Goal: Information Seeking & Learning: Learn about a topic

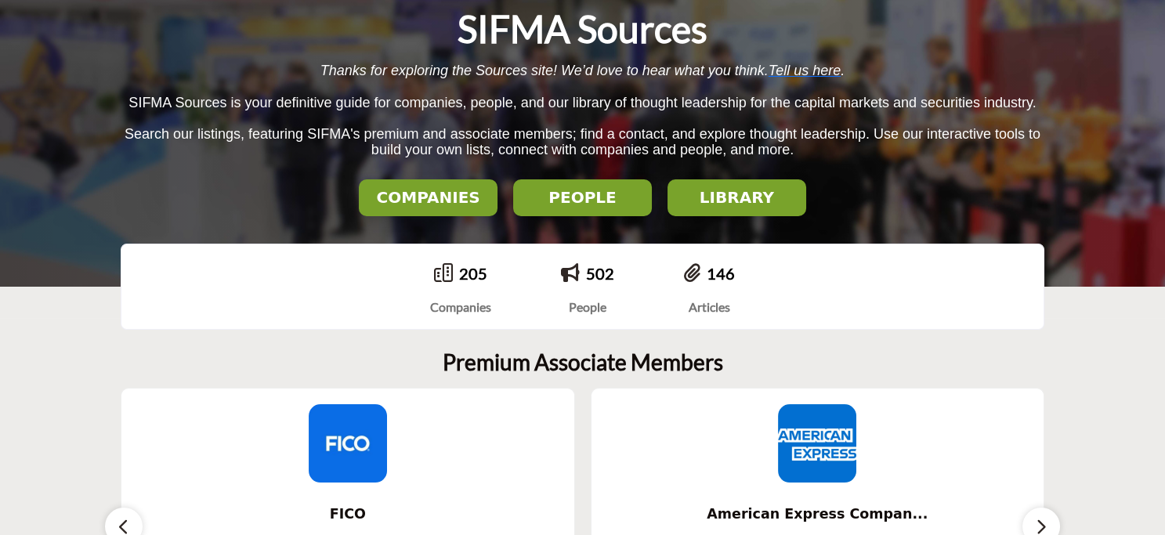
scroll to position [235, 0]
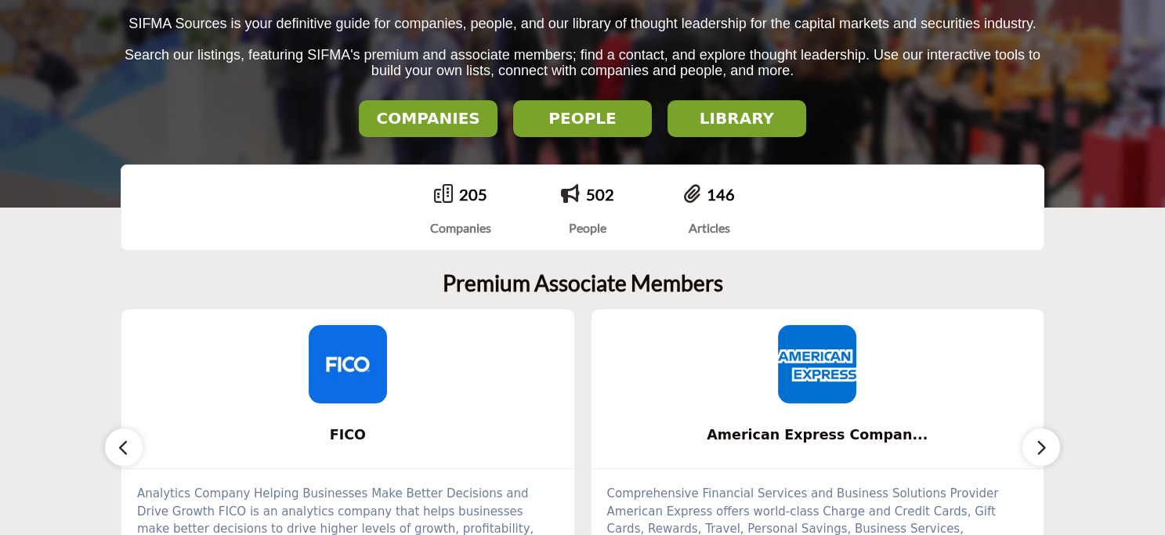
click at [493, 119] on h2 "LIBRARY" at bounding box center [427, 118] width 129 height 19
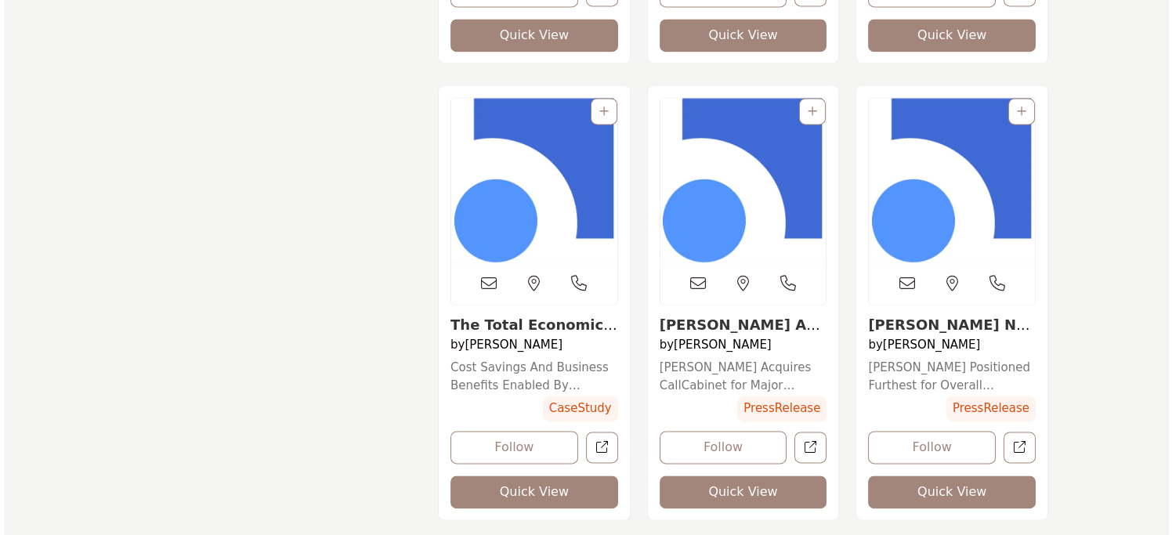
scroll to position [5483, 0]
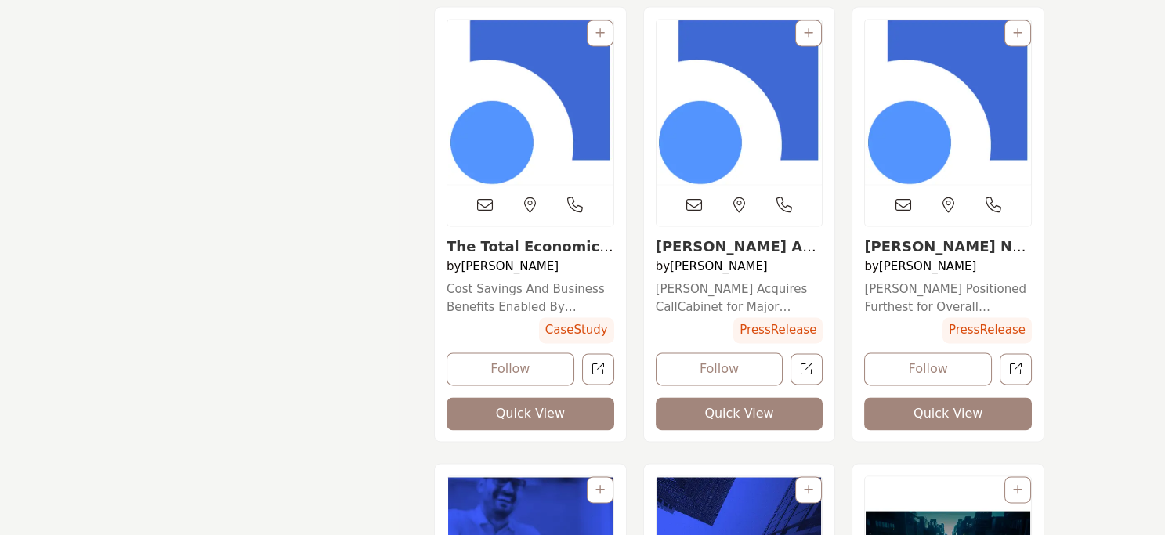
click at [535, 415] on button "Quick View" at bounding box center [531, 413] width 168 height 33
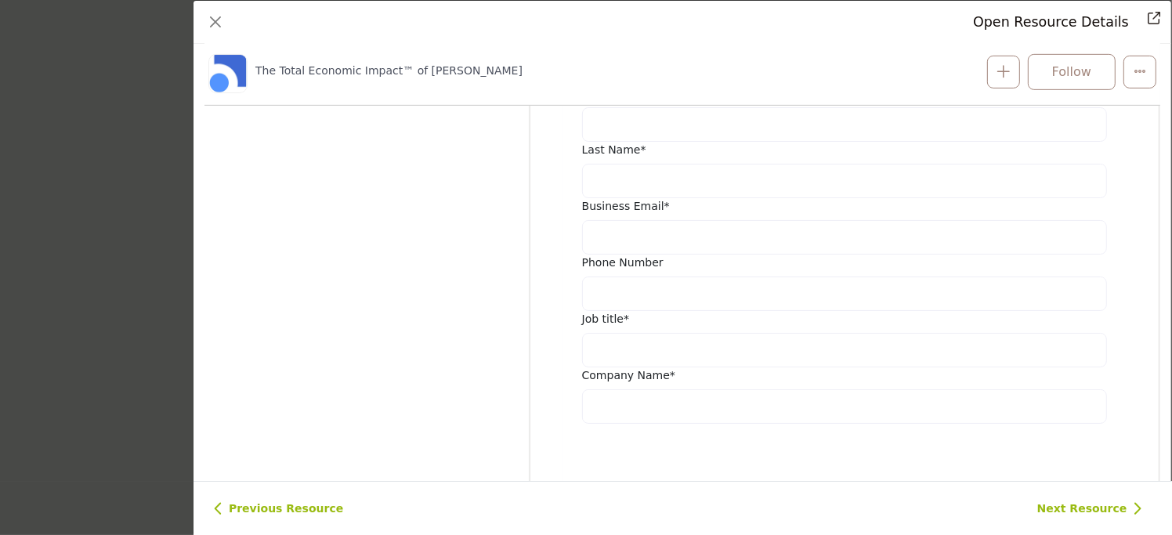
scroll to position [700, 0]
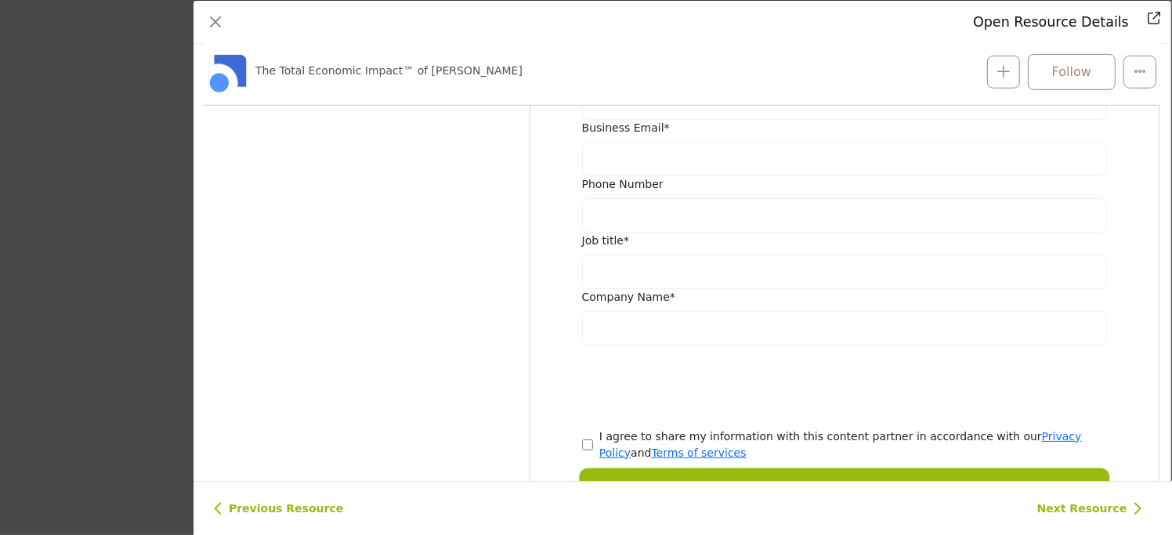
click at [732, 471] on button "View" at bounding box center [844, 488] width 525 height 34
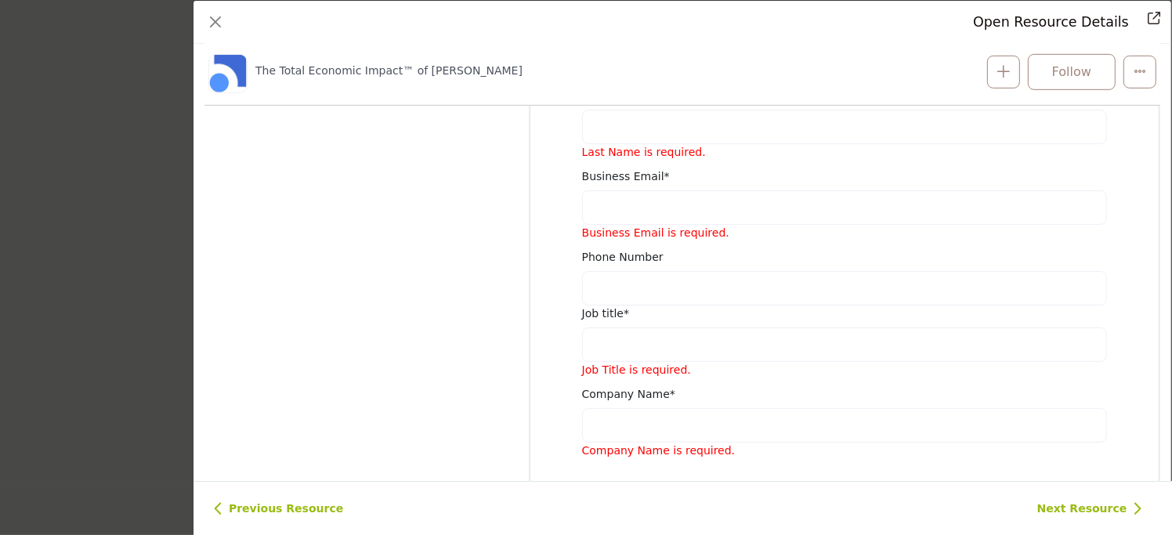
scroll to position [900, 0]
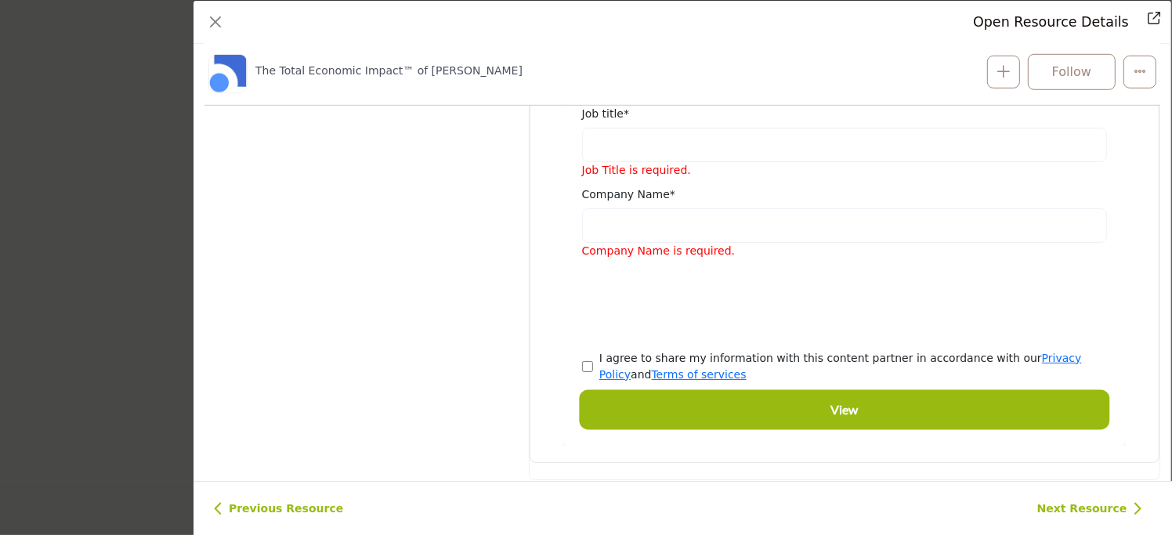
click at [742, 392] on button "View" at bounding box center [844, 409] width 525 height 34
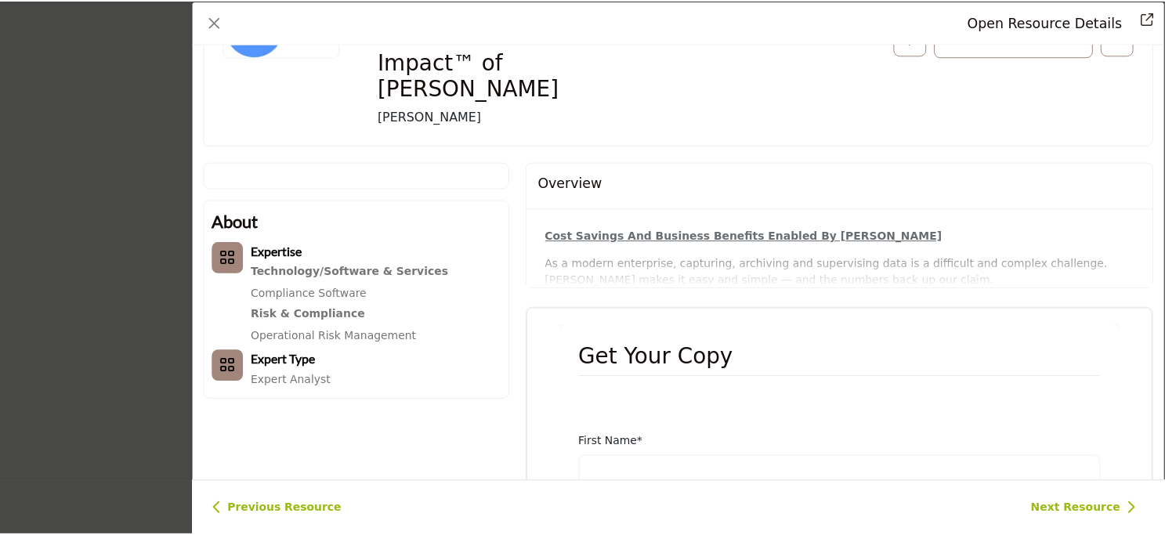
scroll to position [132, 0]
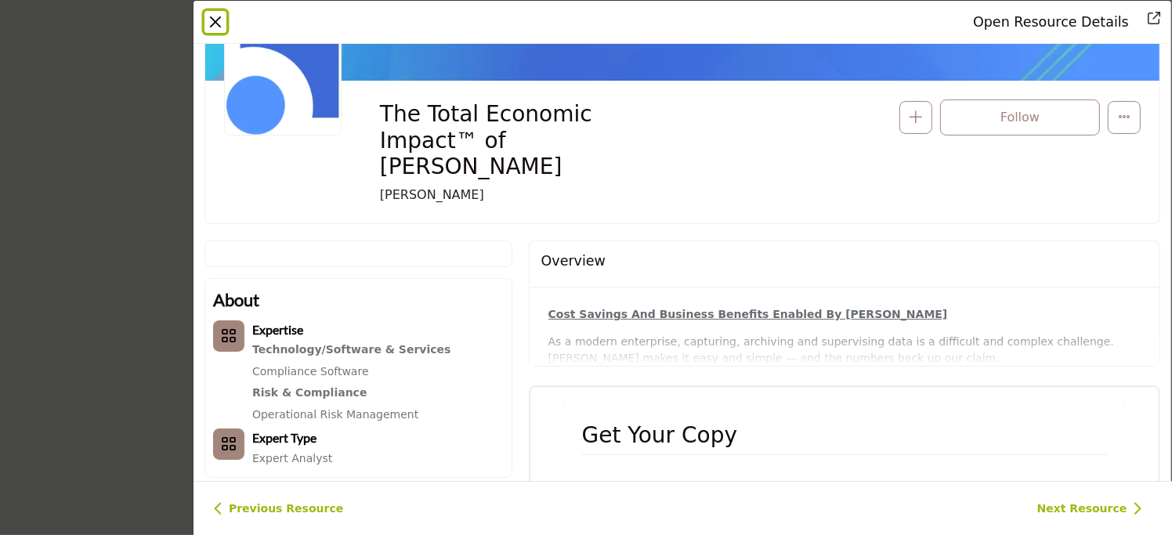
click at [215, 25] on button "Close" at bounding box center [215, 22] width 22 height 22
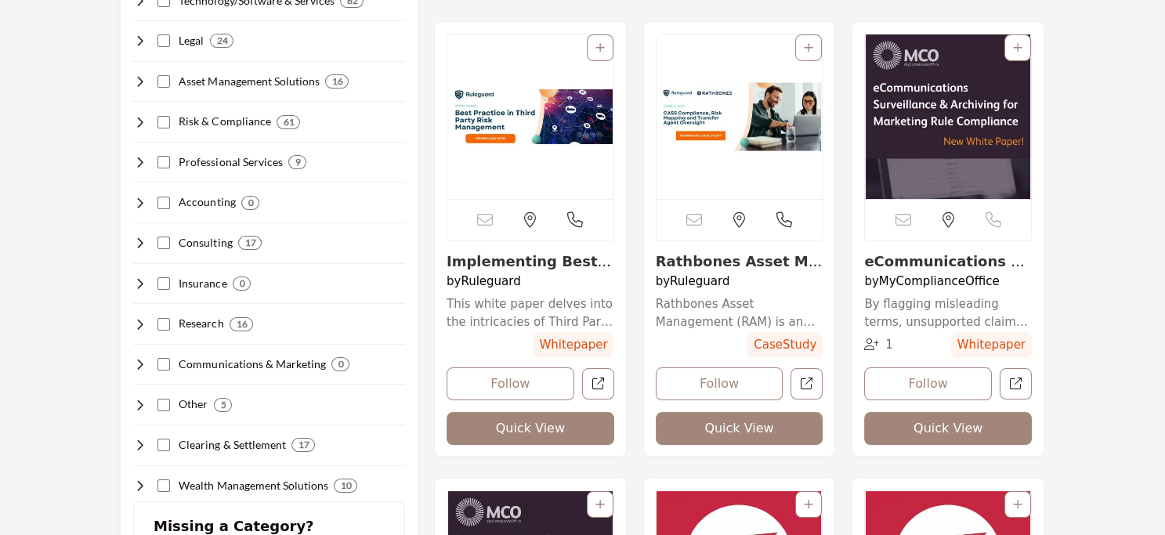
scroll to position [313, 0]
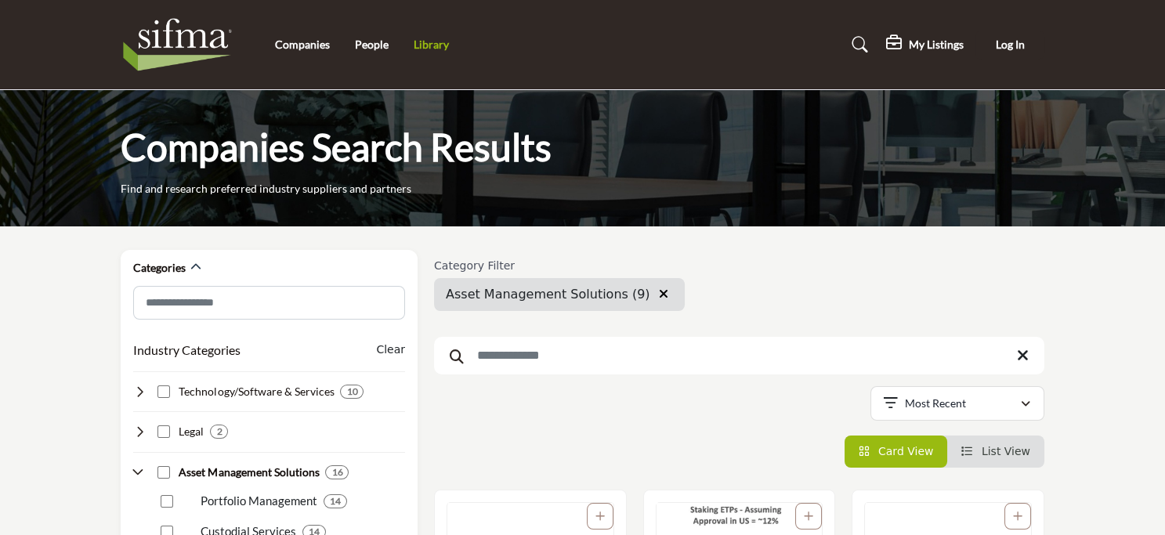
click at [427, 45] on link "Library" at bounding box center [431, 44] width 35 height 13
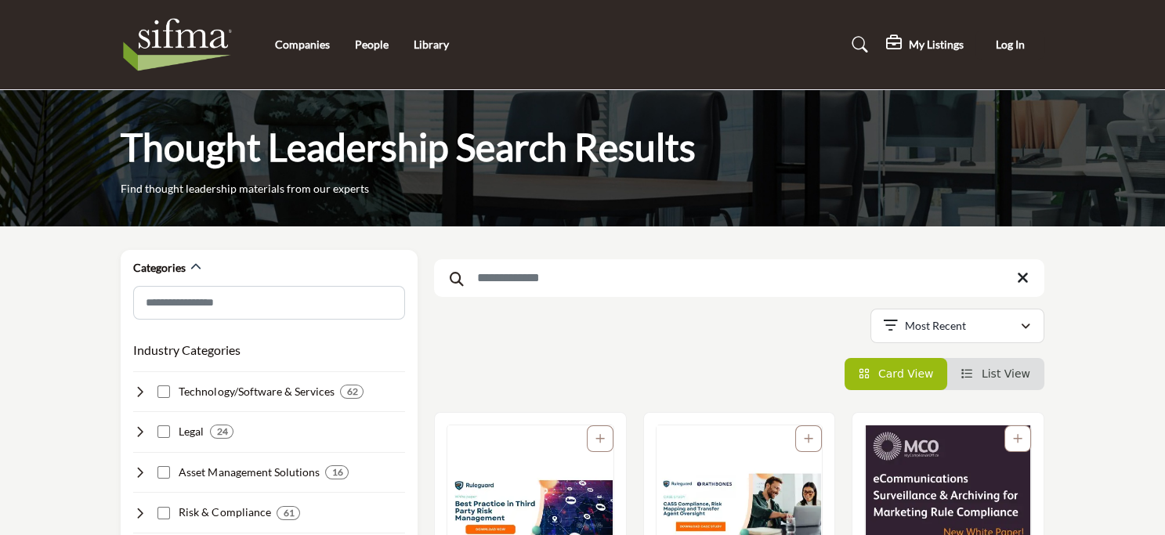
click at [183, 46] on img at bounding box center [181, 44] width 121 height 63
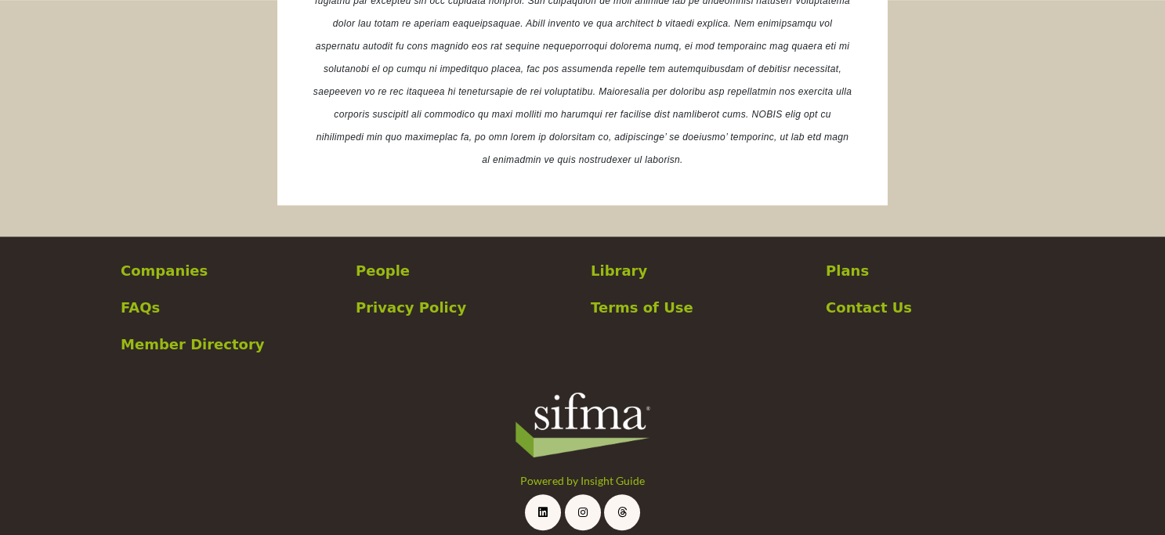
scroll to position [3069, 0]
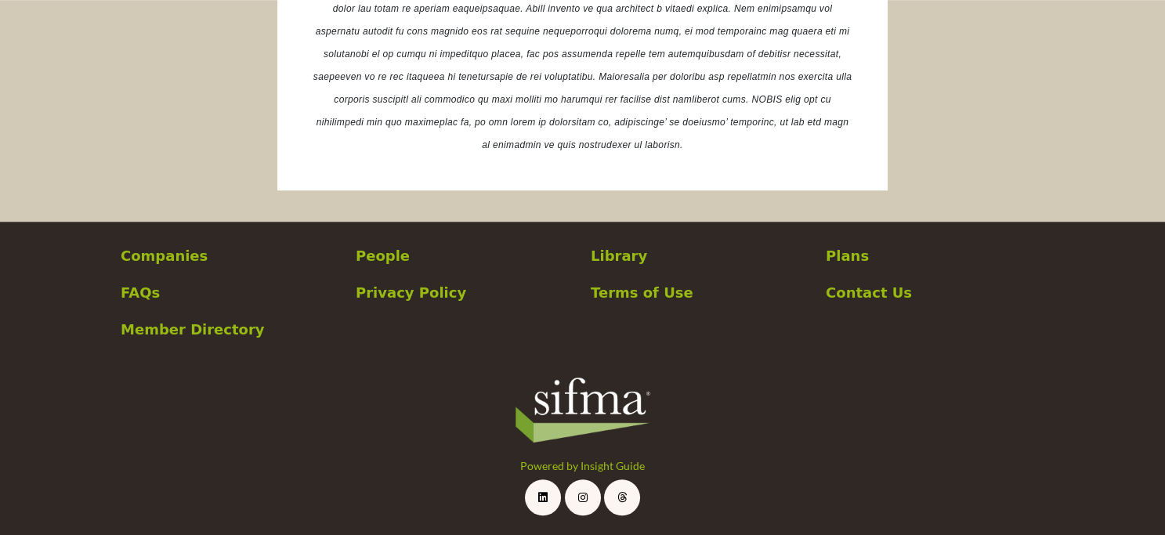
click at [391, 259] on p "People" at bounding box center [465, 255] width 219 height 21
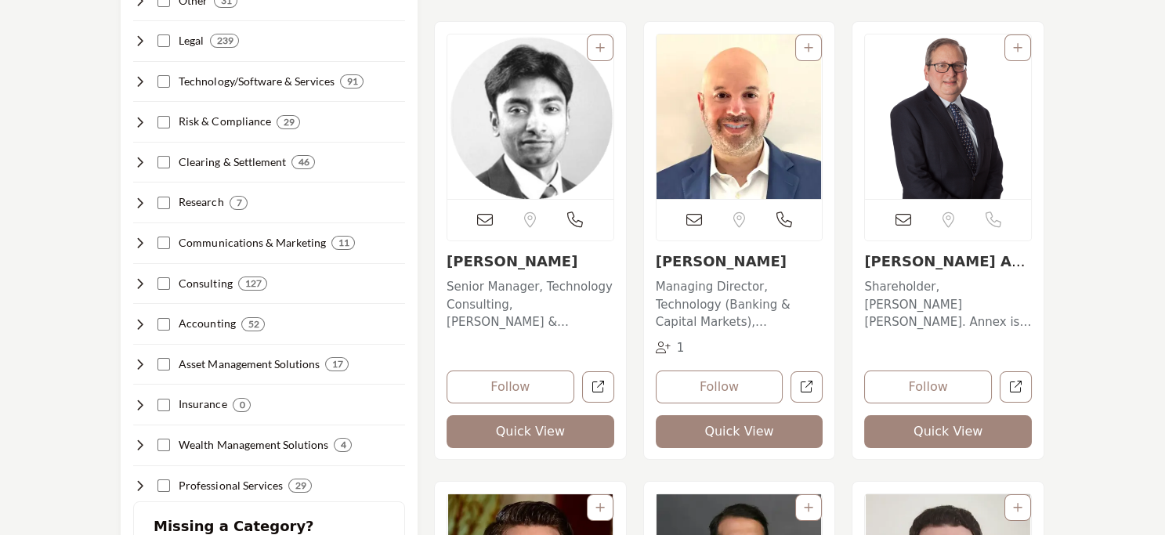
scroll to position [313, 0]
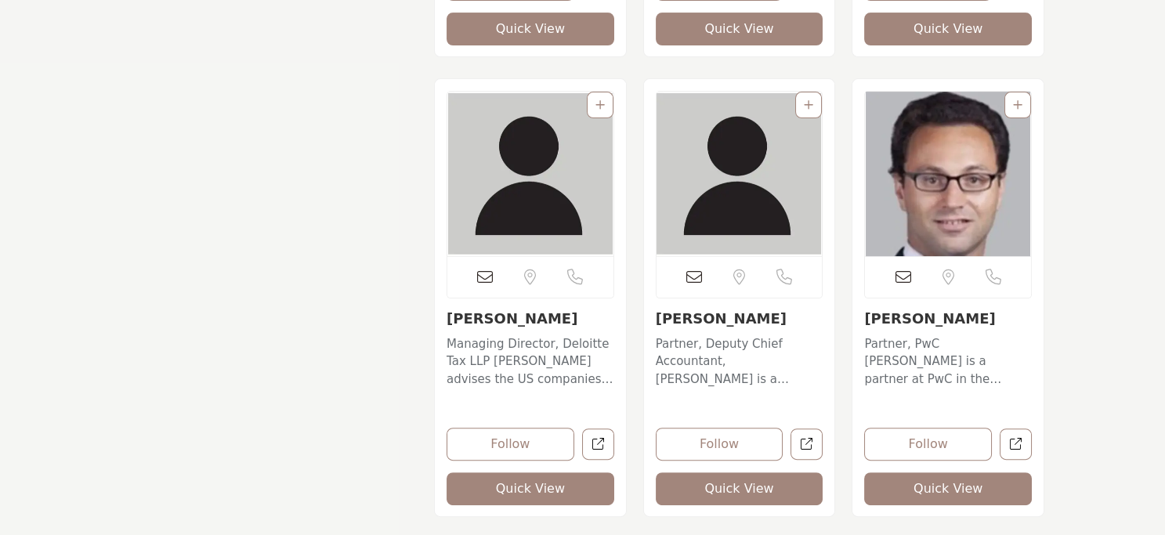
scroll to position [940, 0]
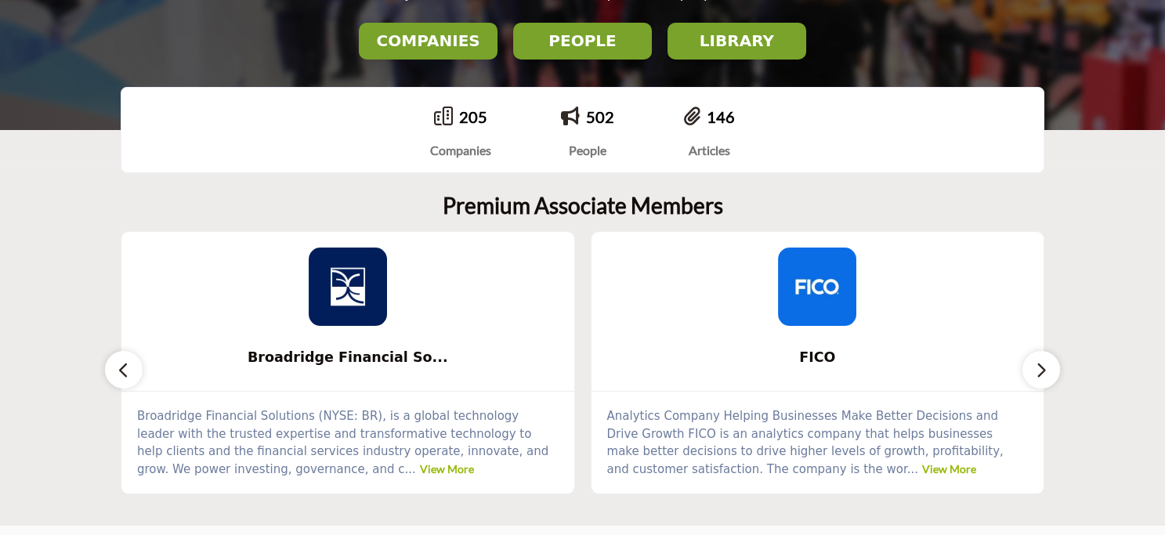
scroll to position [391, 0]
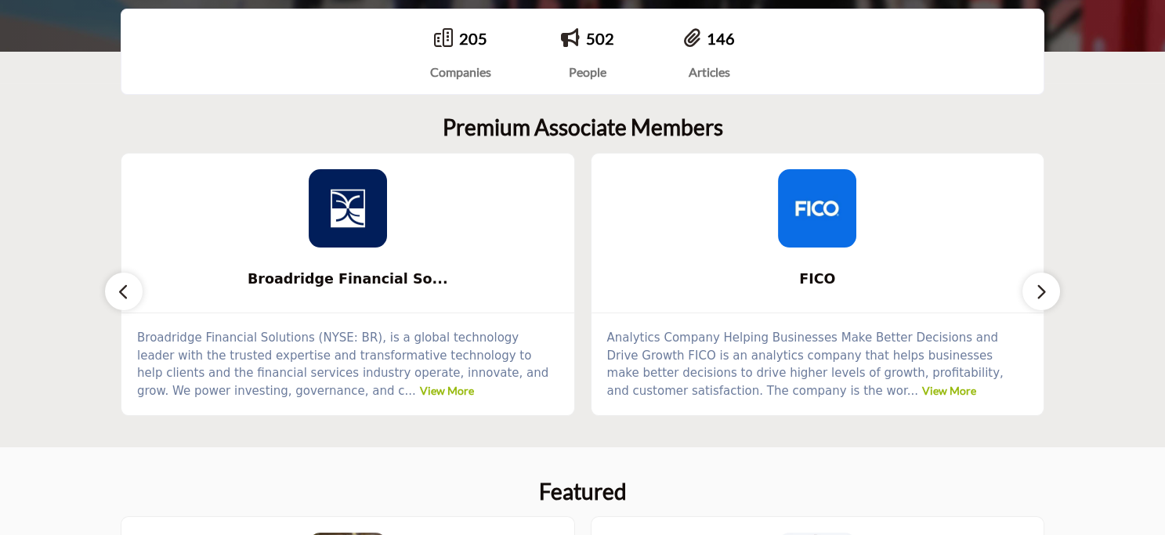
click at [1036, 291] on icon "button" at bounding box center [1041, 292] width 13 height 20
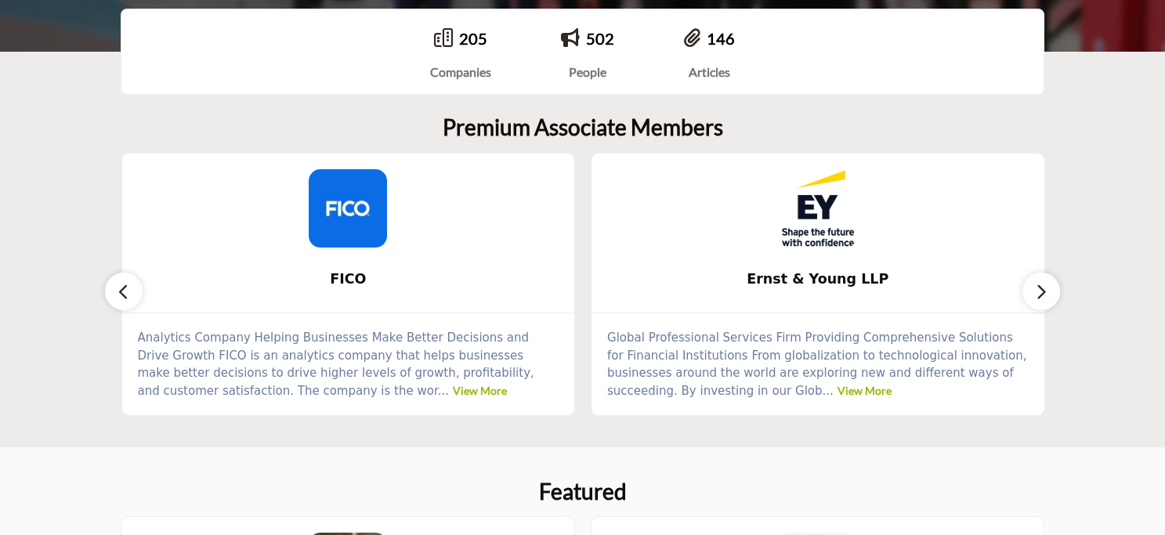
click at [1036, 291] on icon "button" at bounding box center [1041, 292] width 13 height 20
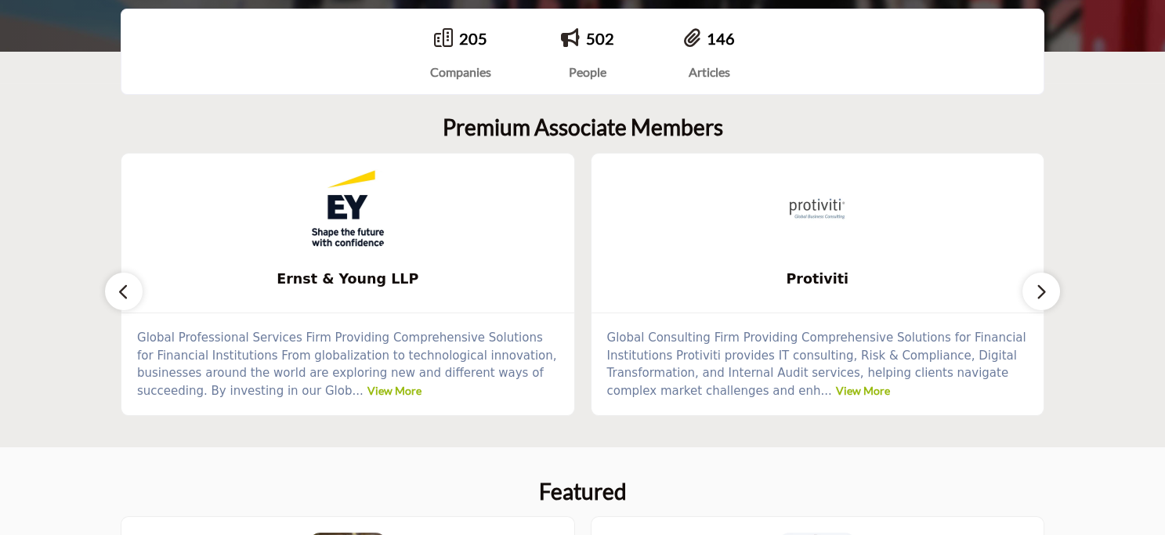
click at [1036, 291] on icon "button" at bounding box center [1041, 292] width 13 height 20
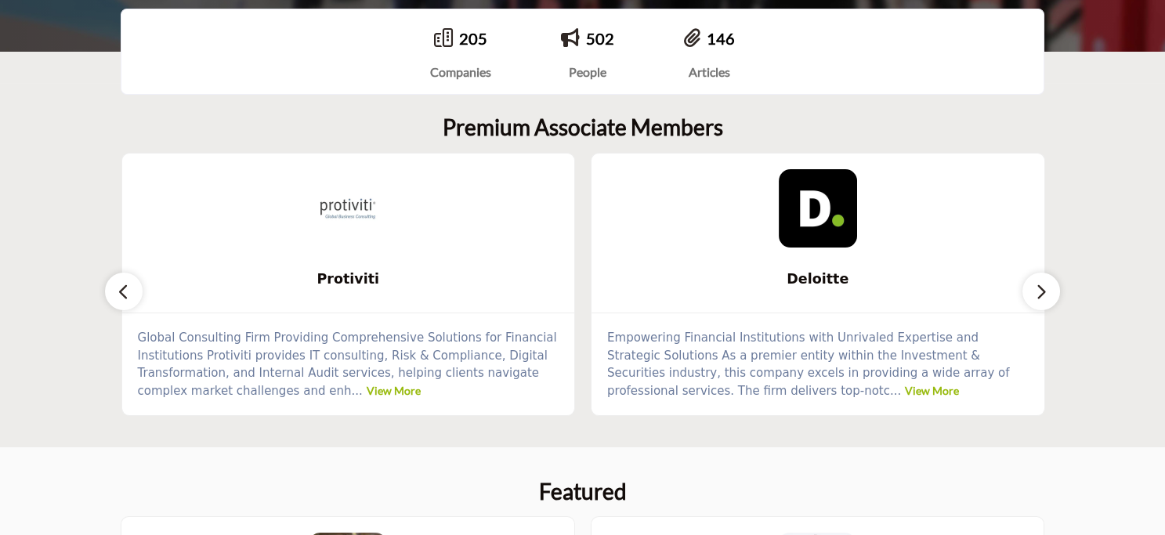
click at [1036, 291] on icon "button" at bounding box center [1041, 292] width 13 height 20
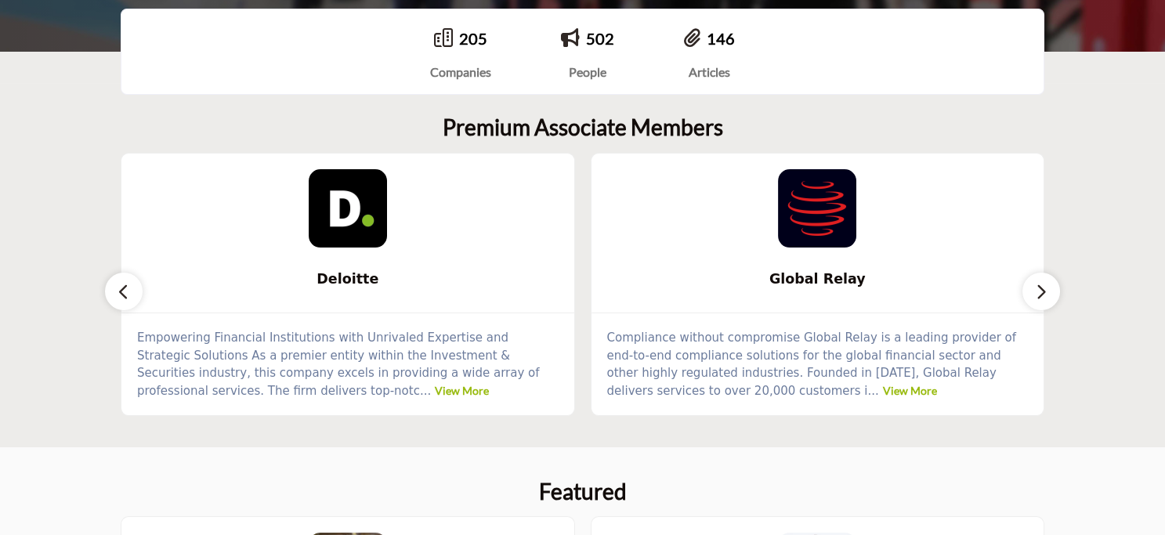
click at [1036, 291] on icon "button" at bounding box center [1041, 292] width 13 height 20
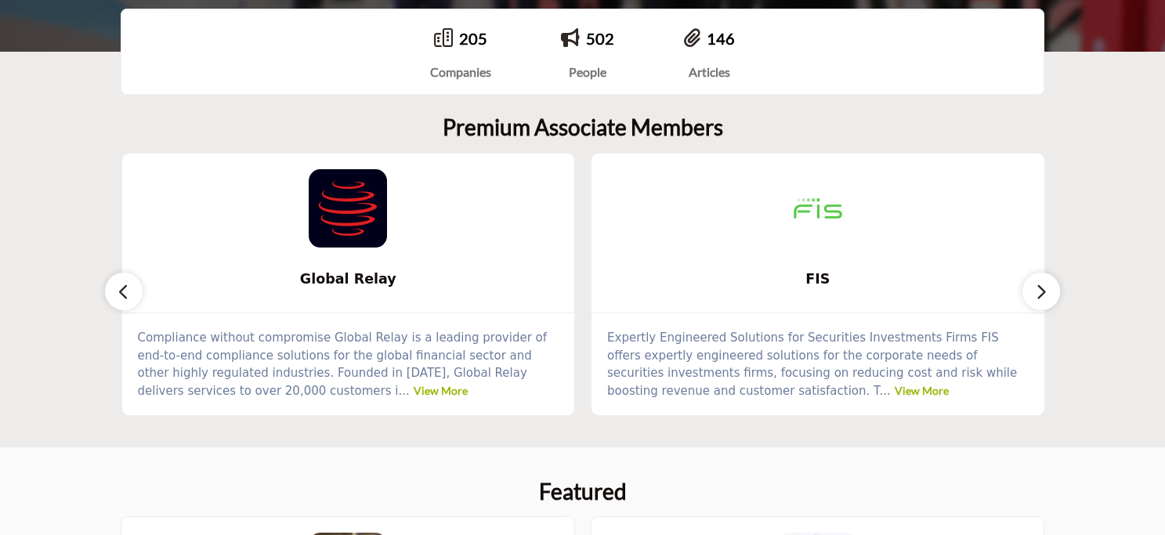
click at [1036, 291] on icon "button" at bounding box center [1041, 292] width 13 height 20
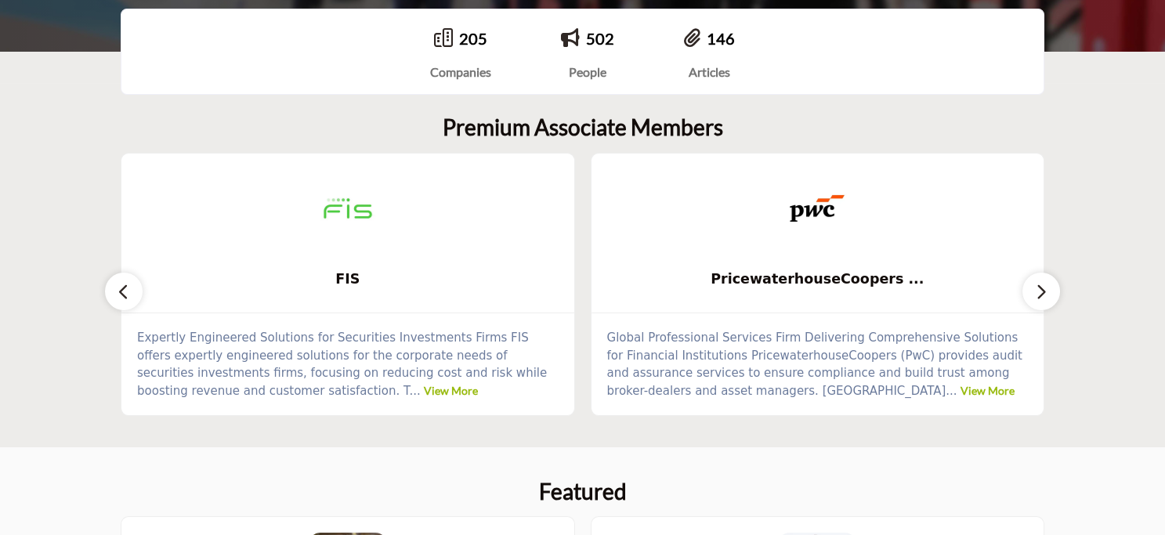
click at [1035, 291] on icon "button" at bounding box center [1041, 292] width 13 height 20
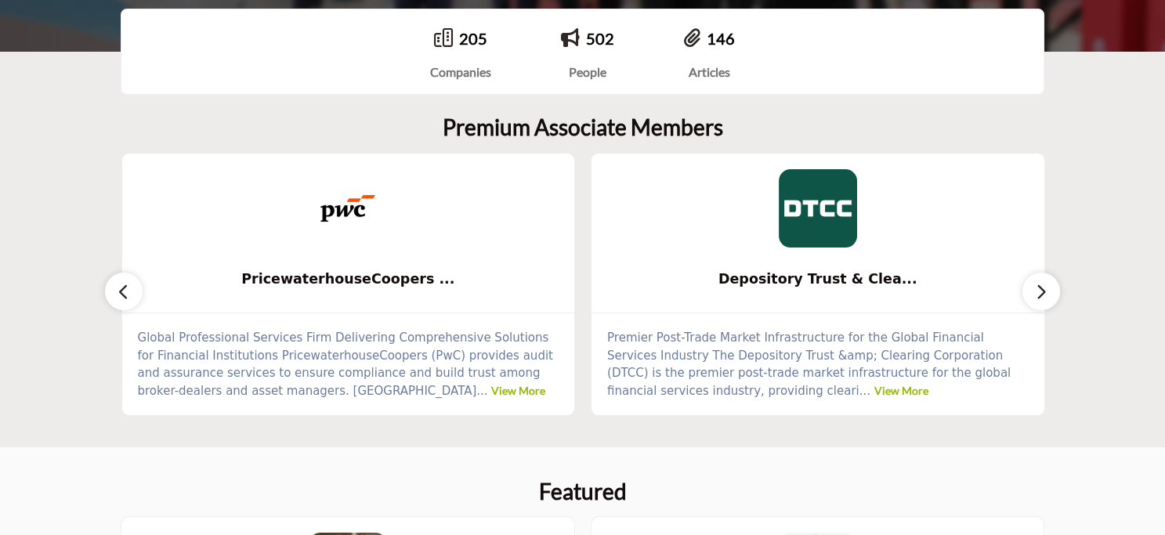
click at [1035, 291] on icon "button" at bounding box center [1041, 292] width 13 height 20
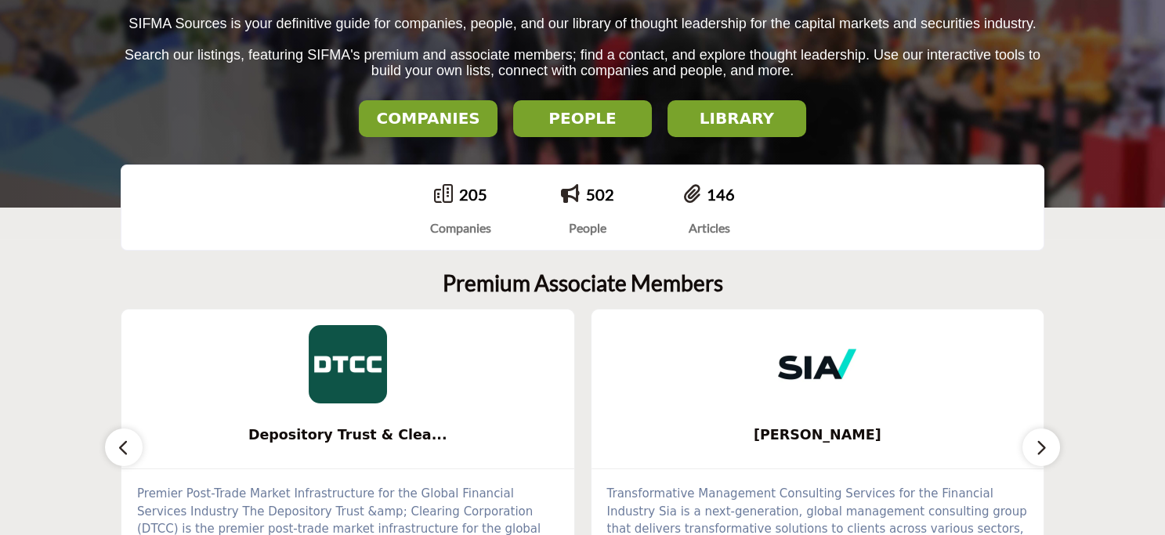
scroll to position [0, 0]
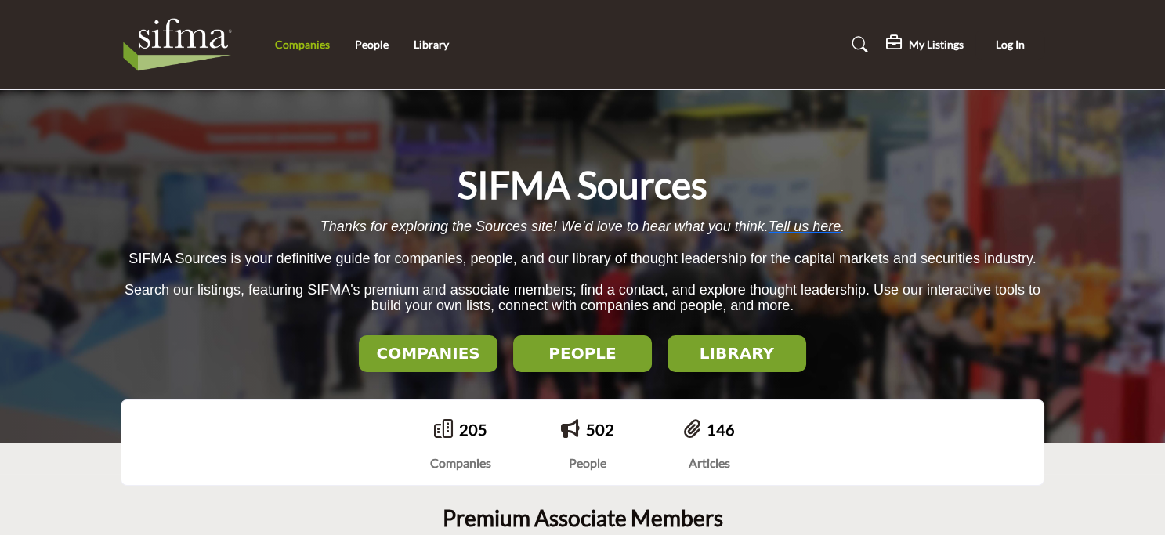
click at [277, 48] on link "Companies" at bounding box center [302, 44] width 55 height 13
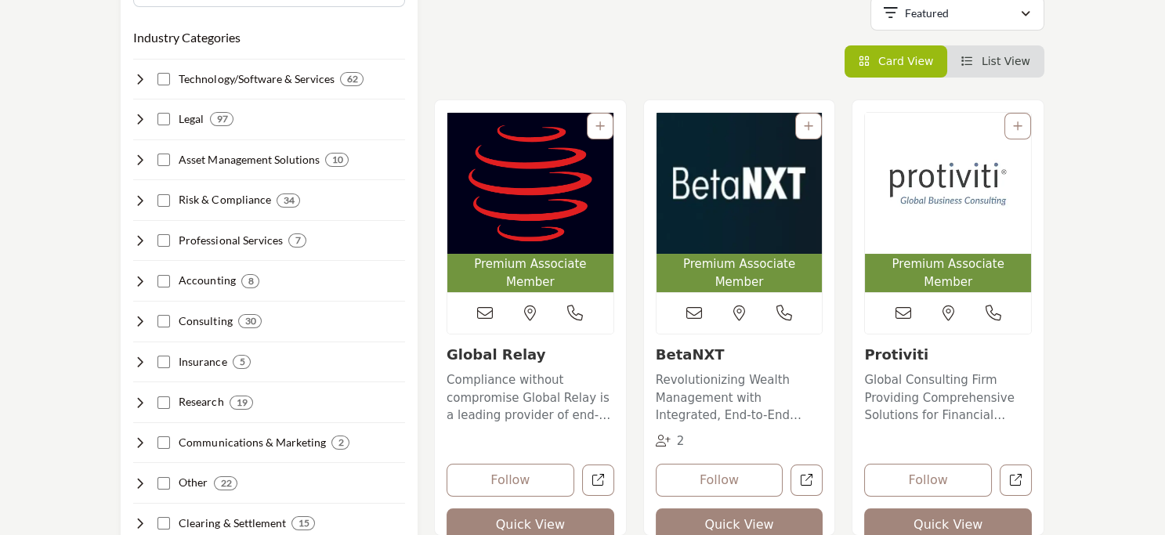
scroll to position [391, 0]
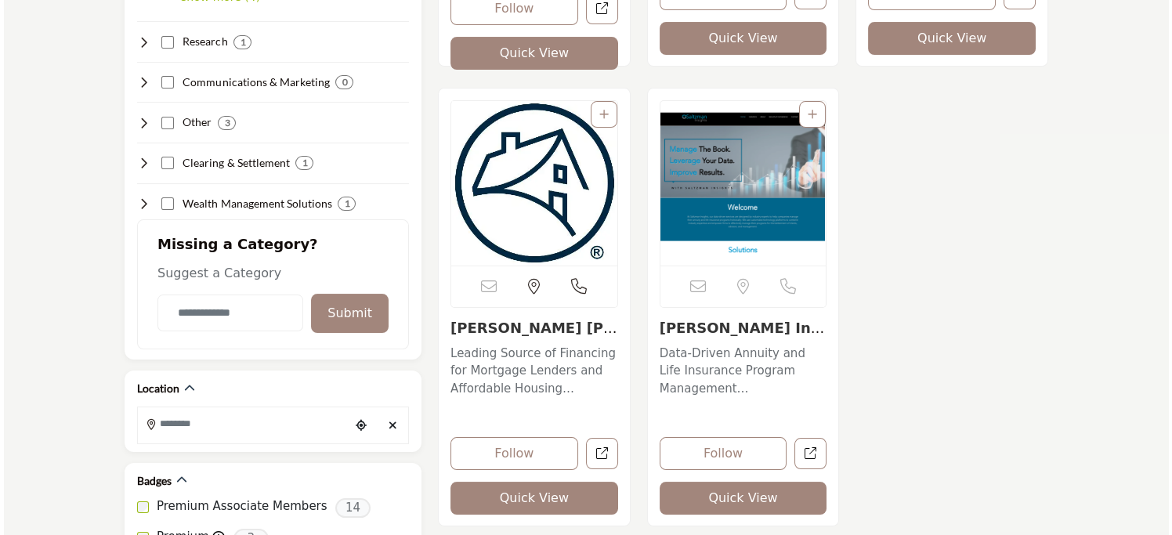
scroll to position [940, 0]
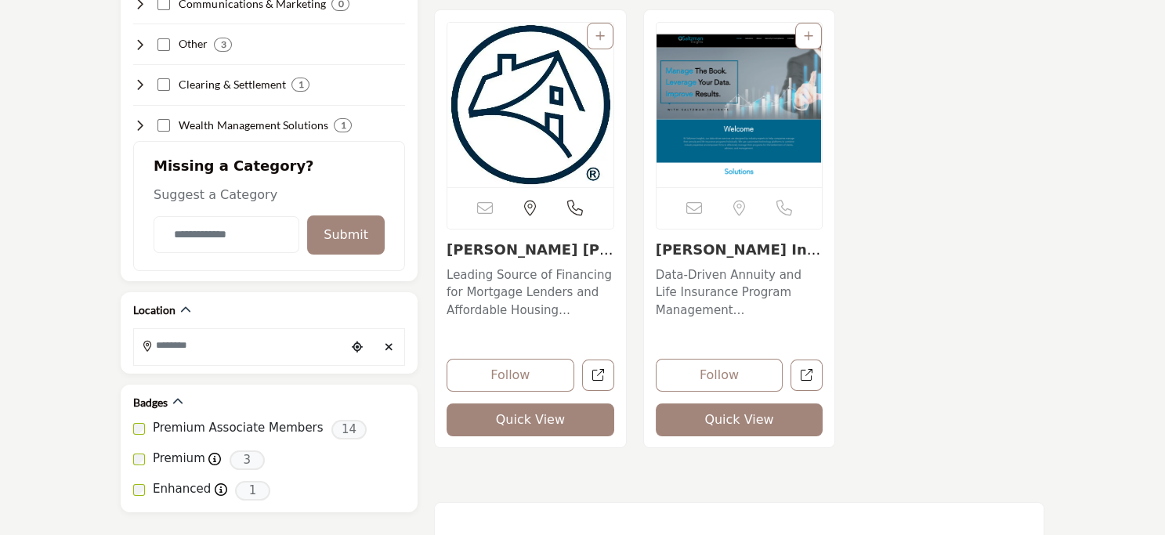
click at [501, 429] on button "Quick View" at bounding box center [531, 419] width 168 height 33
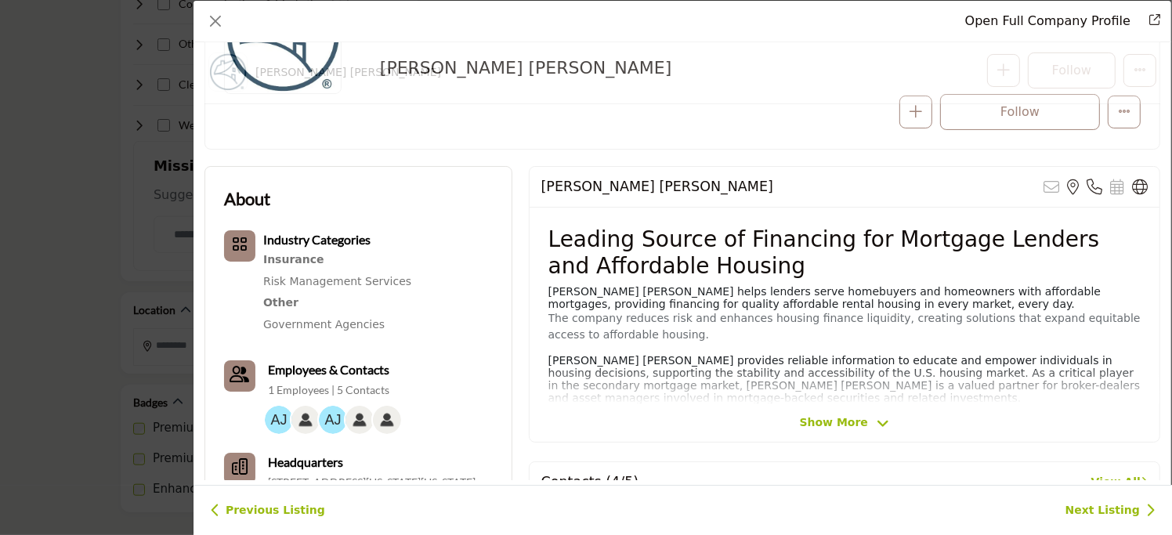
scroll to position [377, 0]
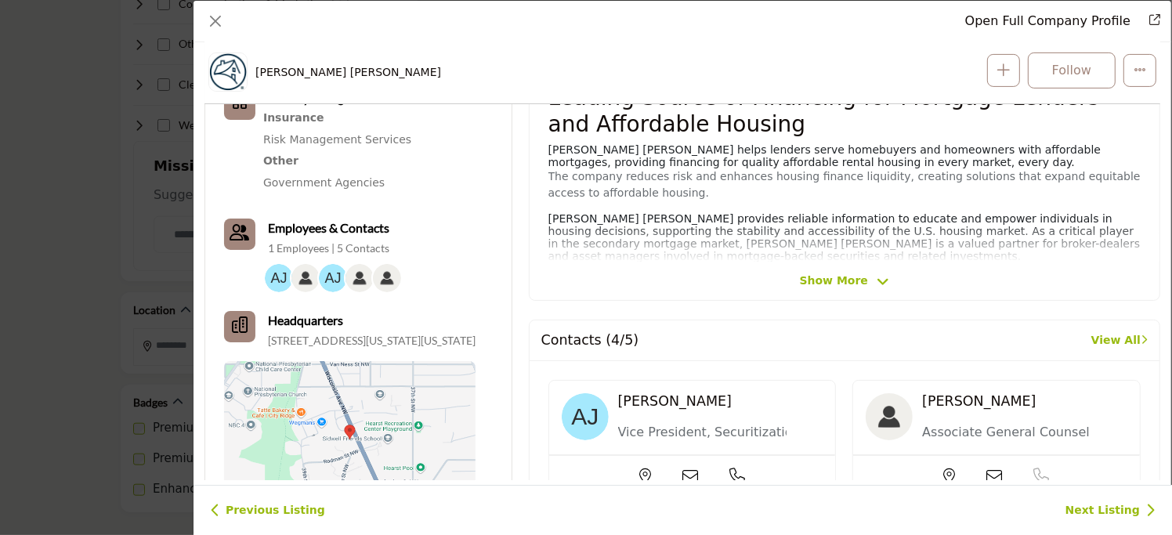
click at [832, 278] on span "Show More" at bounding box center [834, 281] width 68 height 16
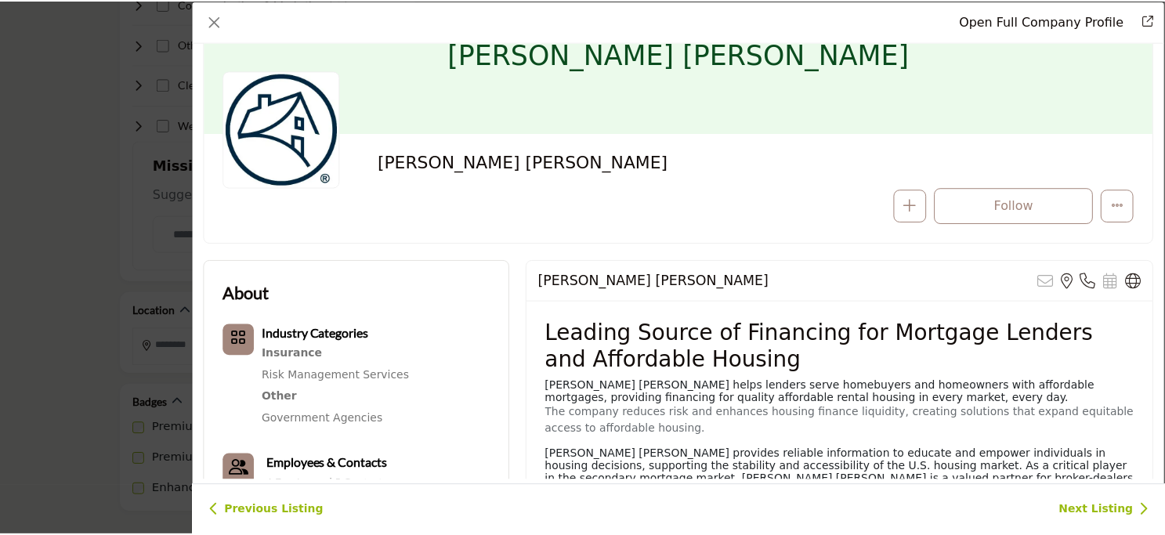
scroll to position [0, 0]
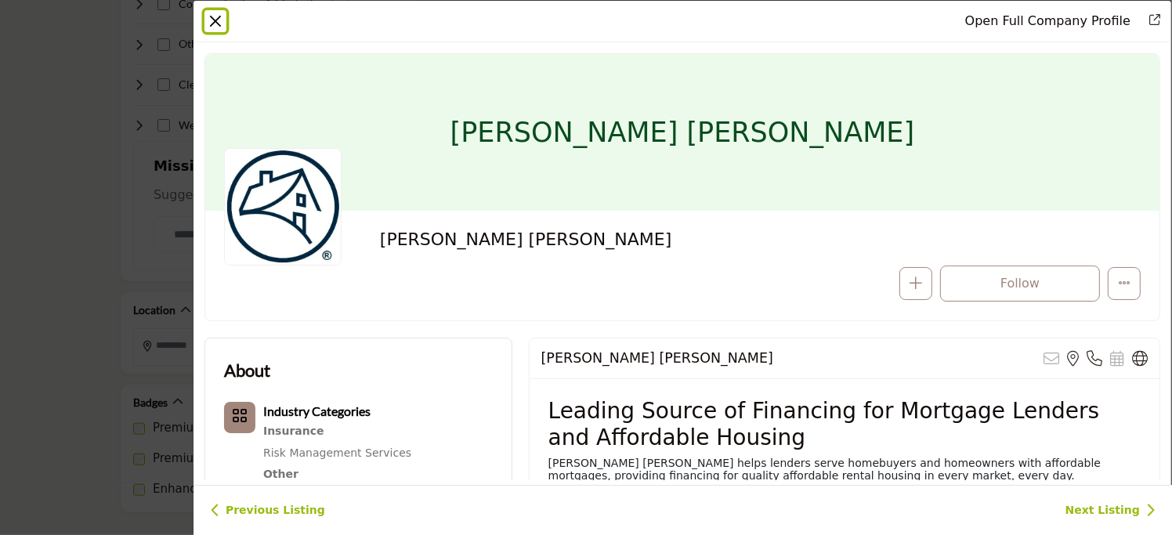
click at [214, 27] on button "Close" at bounding box center [215, 21] width 22 height 22
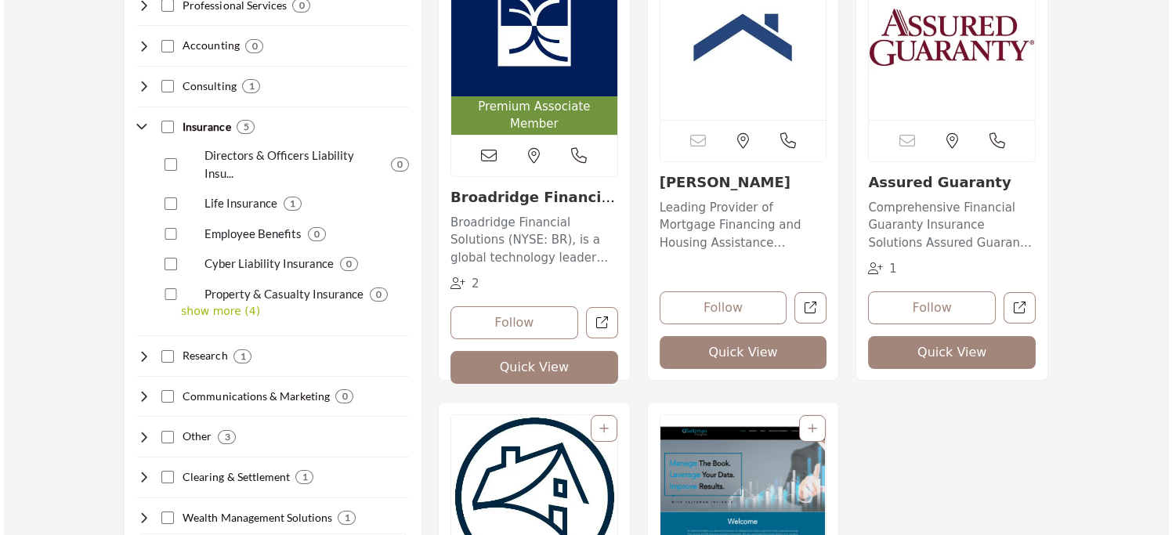
scroll to position [470, 0]
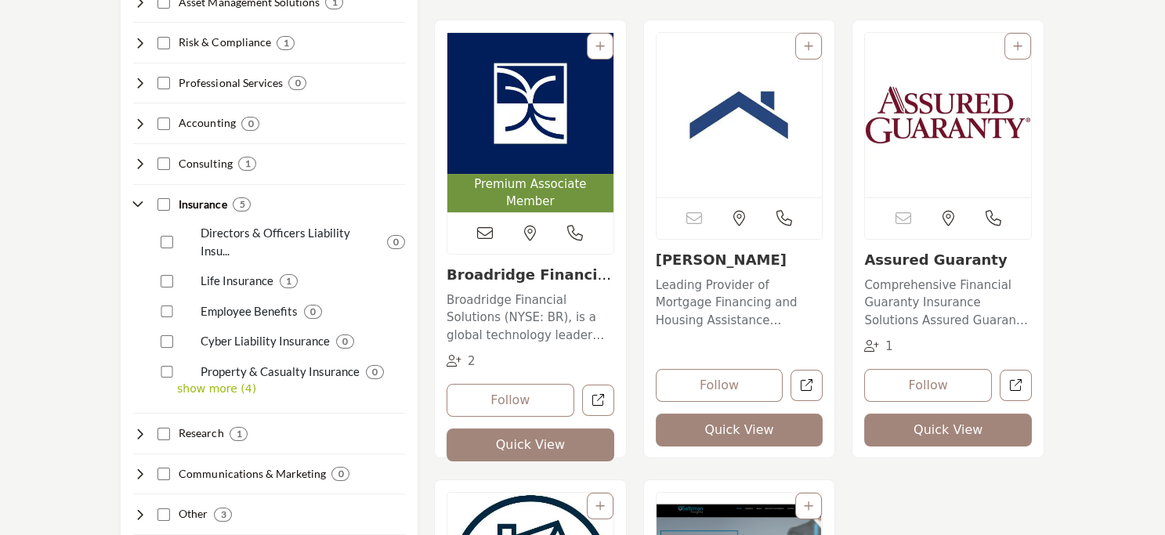
click at [742, 440] on button "Quick View" at bounding box center [740, 430] width 168 height 33
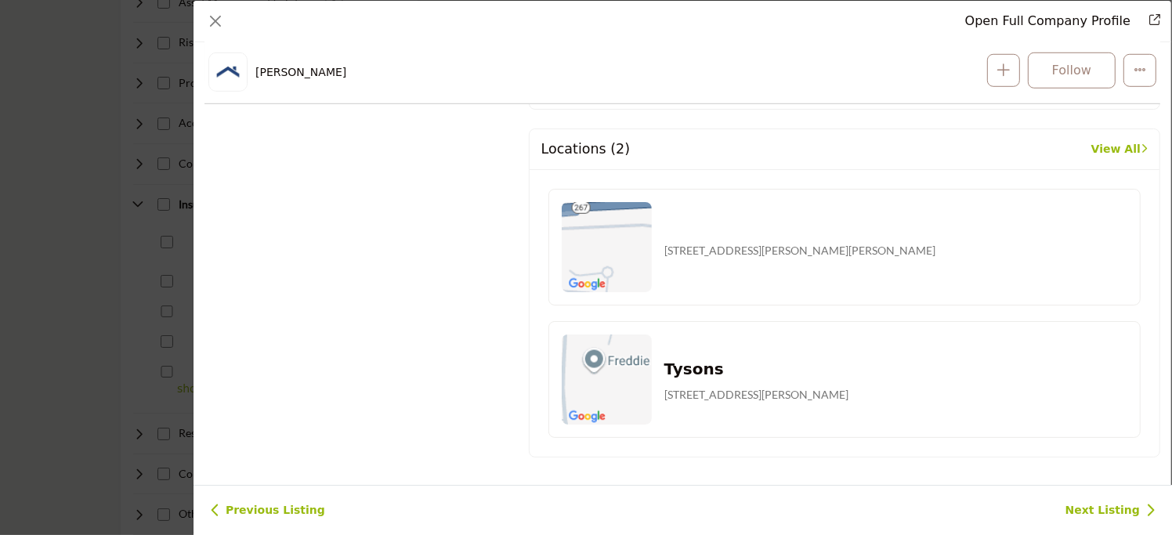
scroll to position [930, 0]
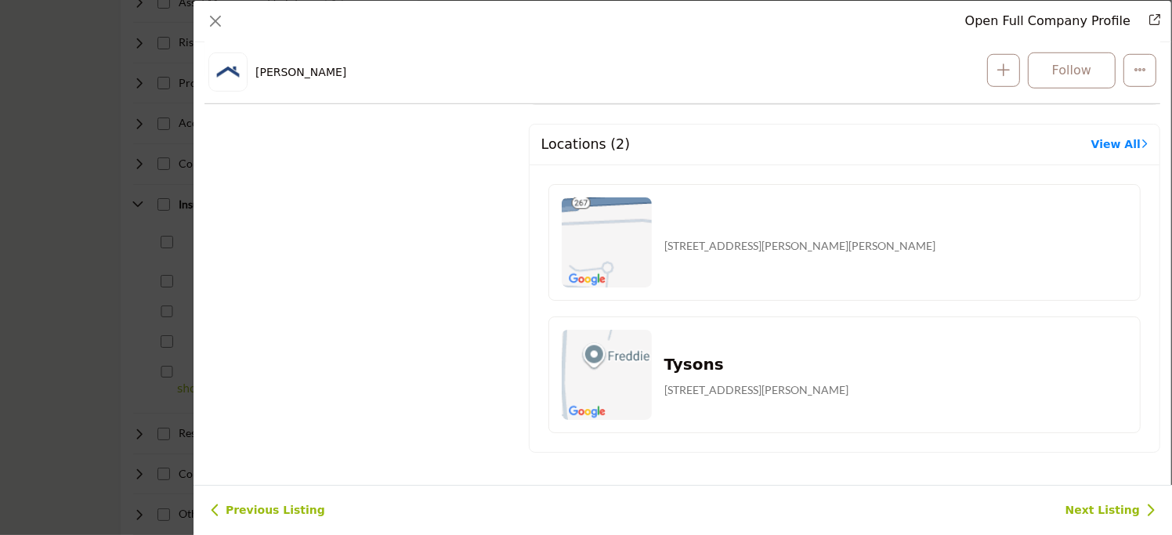
click at [1097, 148] on link "View All" at bounding box center [1119, 144] width 56 height 16
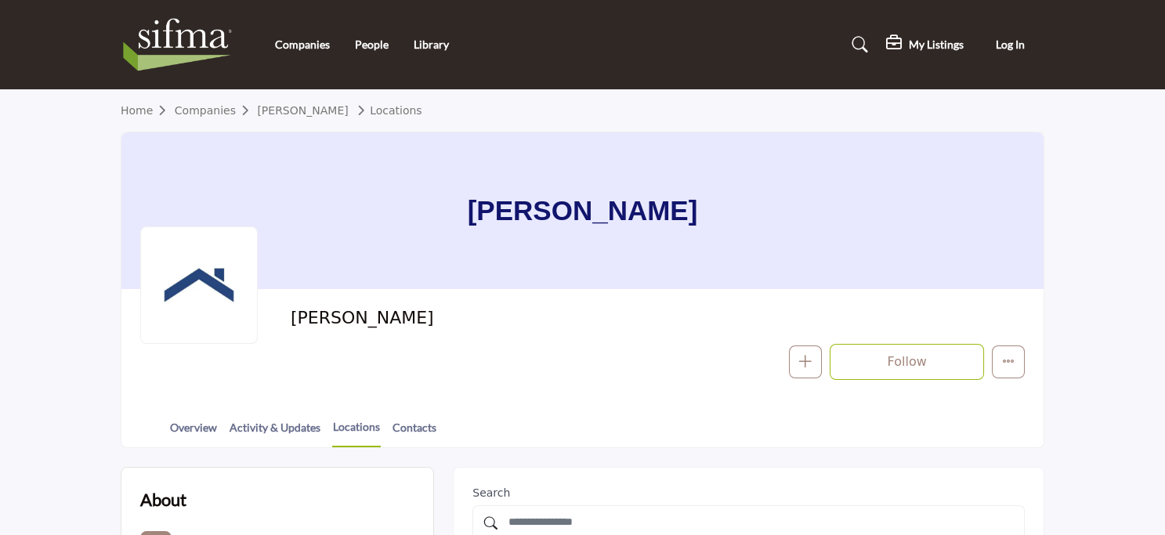
scroll to position [235, 0]
